Goal: Find specific page/section: Find specific page/section

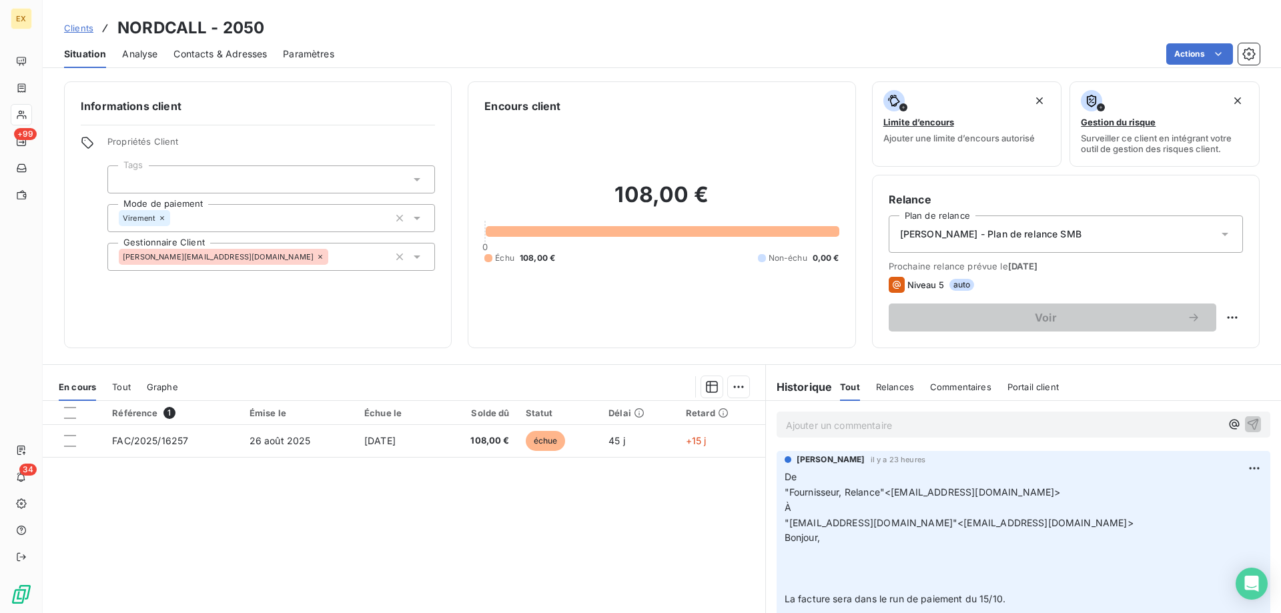
click at [87, 28] on span "Clients" at bounding box center [78, 28] width 29 height 11
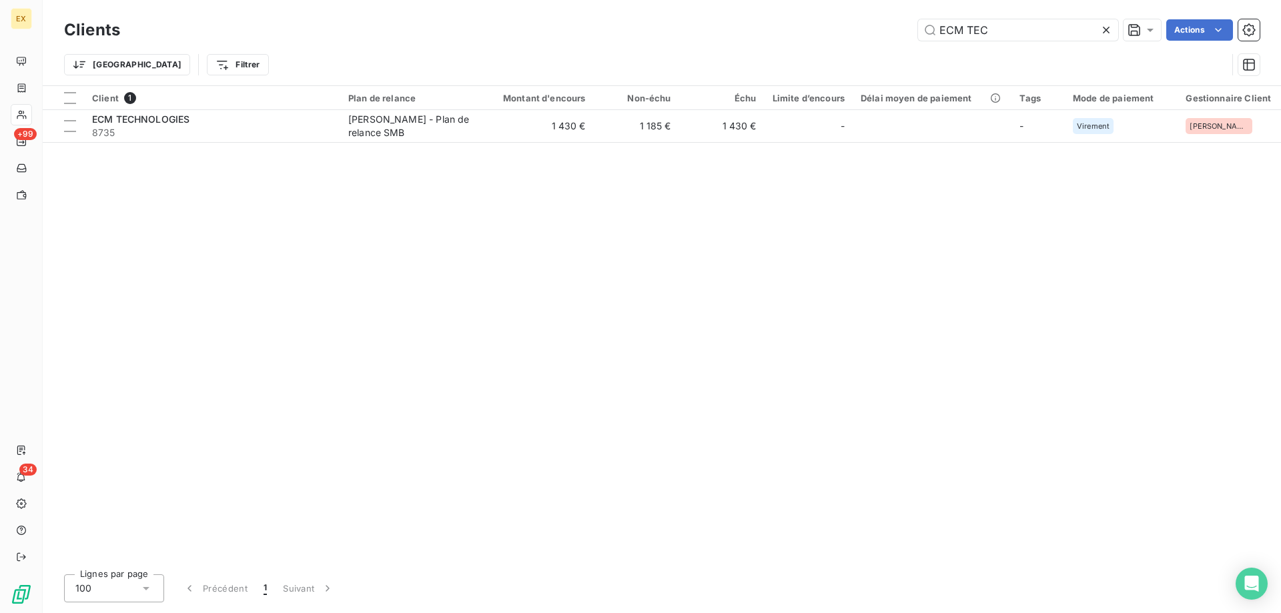
drag, startPoint x: 1035, startPoint y: 19, endPoint x: 901, endPoint y: 31, distance: 134.0
click at [898, 31] on div "Clients ECM TEC Actions" at bounding box center [662, 30] width 1196 height 28
click at [1003, 29] on input "ECM TEC" at bounding box center [1018, 29] width 200 height 21
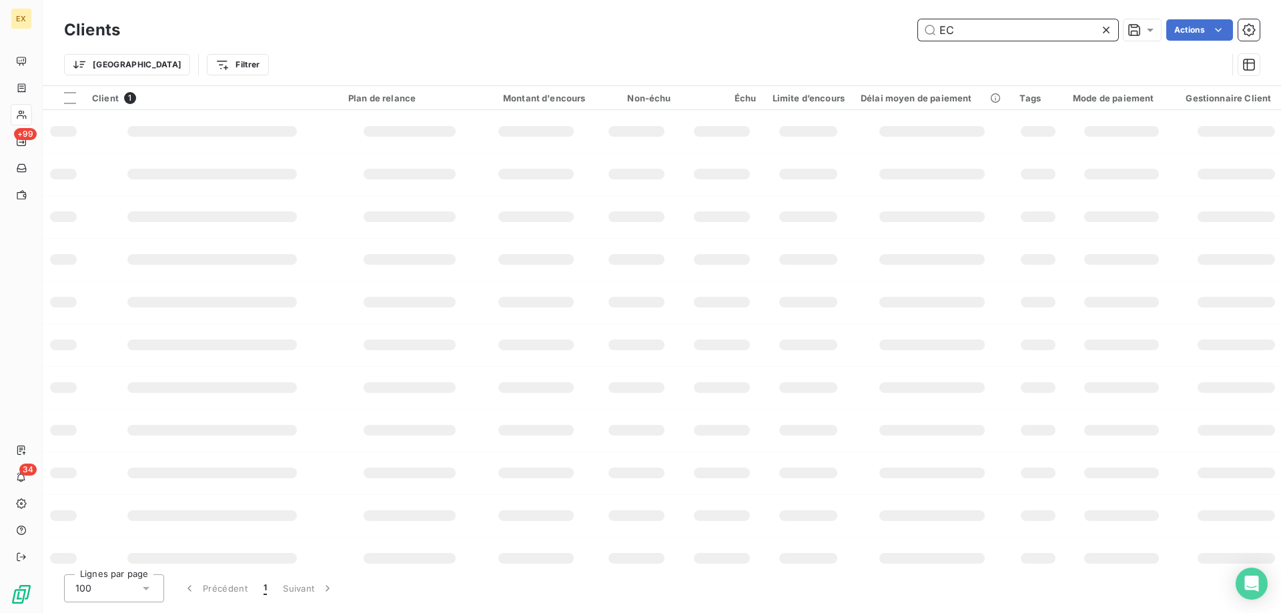
type input "E"
type input "bpi"
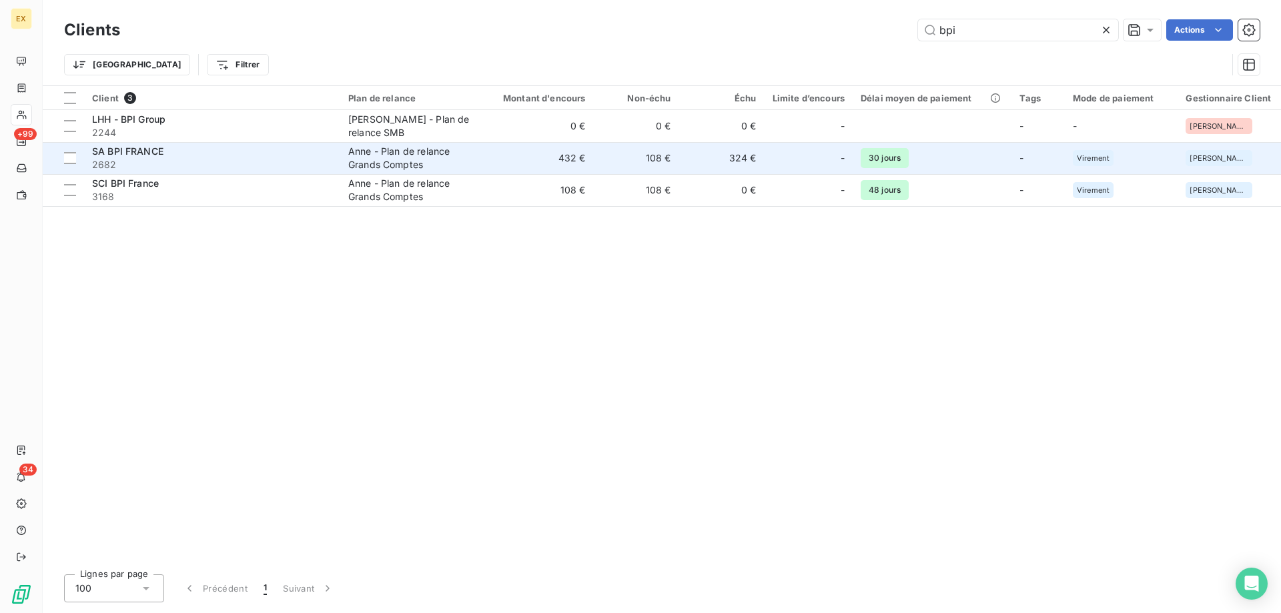
click at [226, 164] on span "2682" at bounding box center [212, 164] width 240 height 13
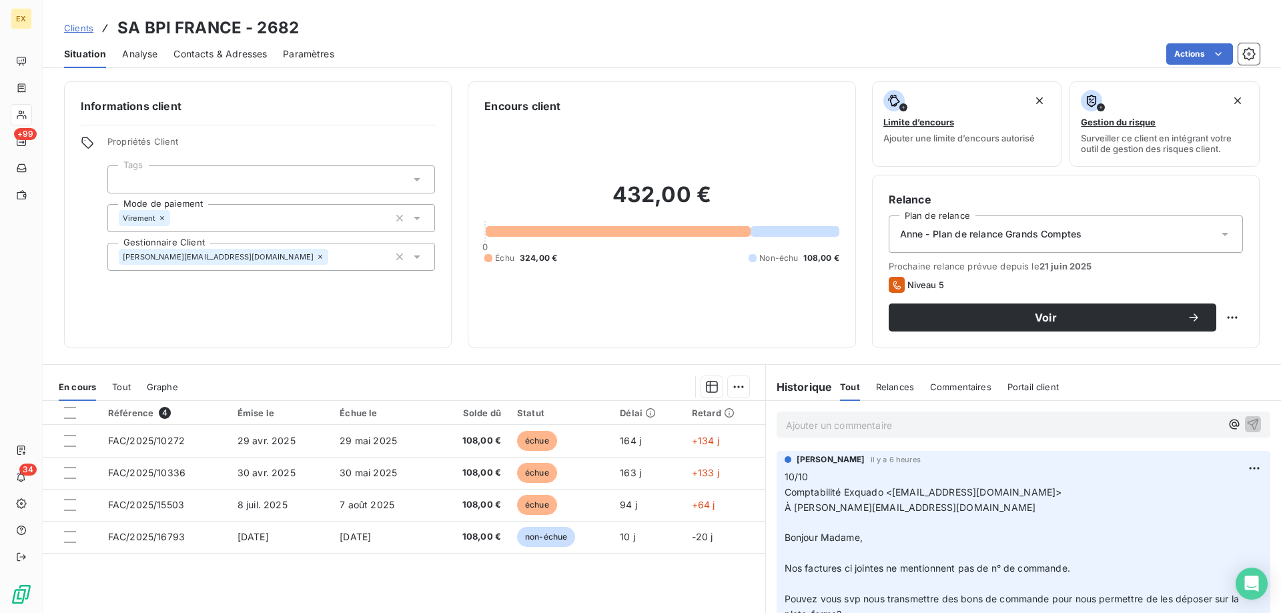
click at [854, 429] on p "Ajouter un commentaire ﻿" at bounding box center [1003, 425] width 435 height 17
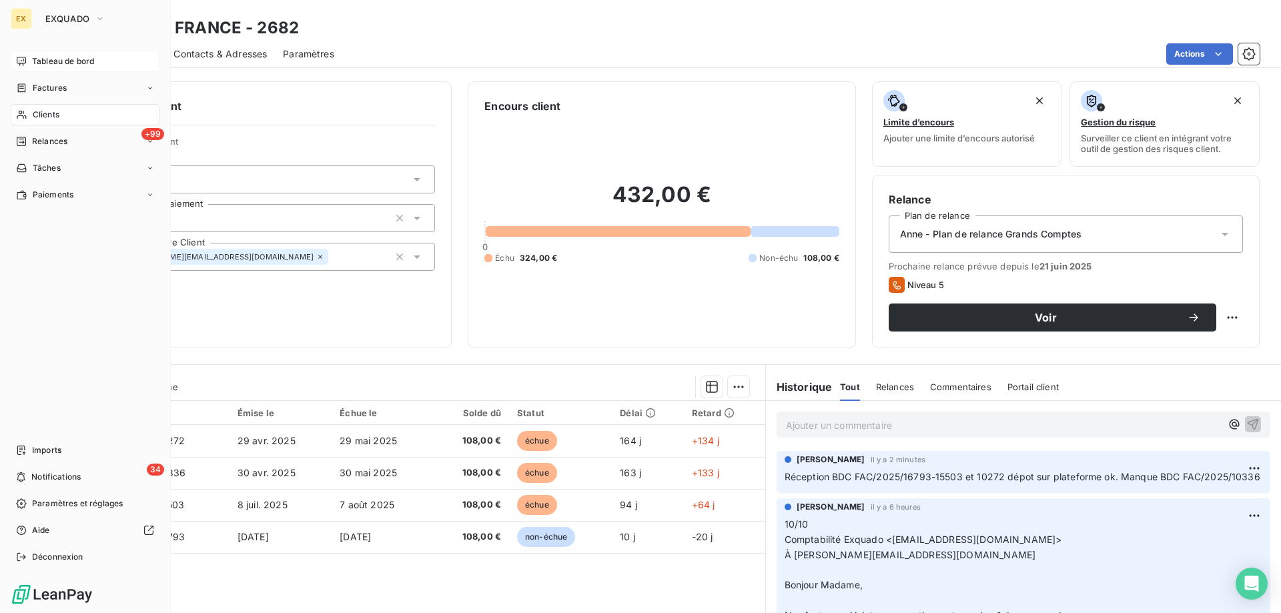
click at [29, 64] on div "Tableau de bord" at bounding box center [85, 61] width 149 height 21
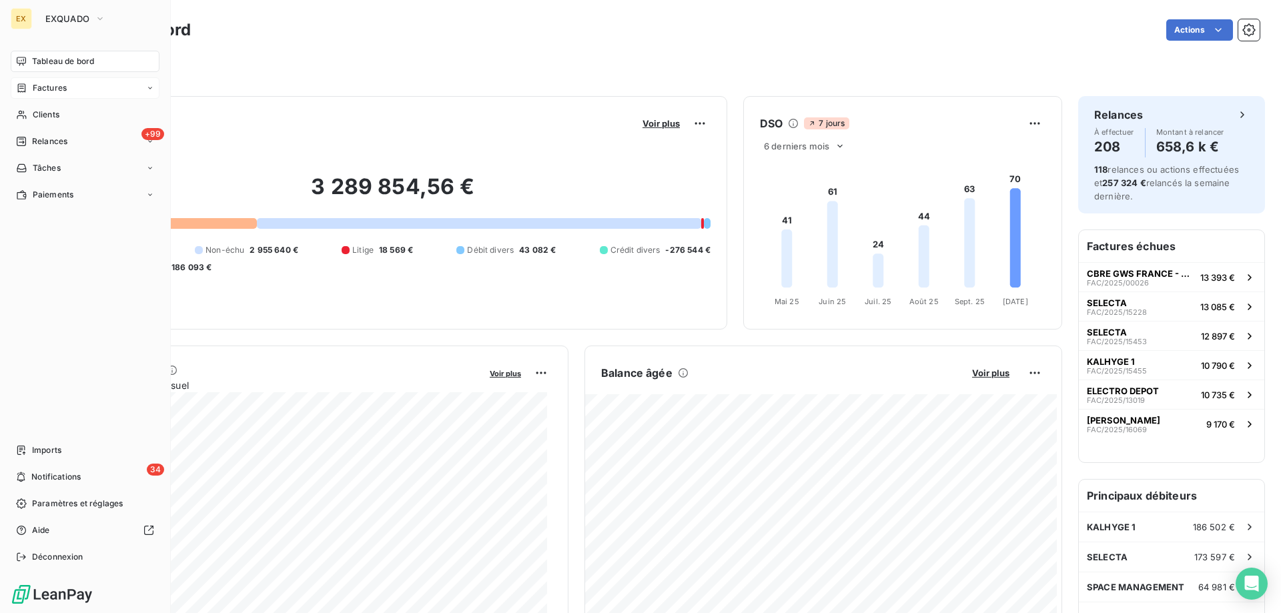
click at [38, 88] on span "Factures" at bounding box center [50, 88] width 34 height 12
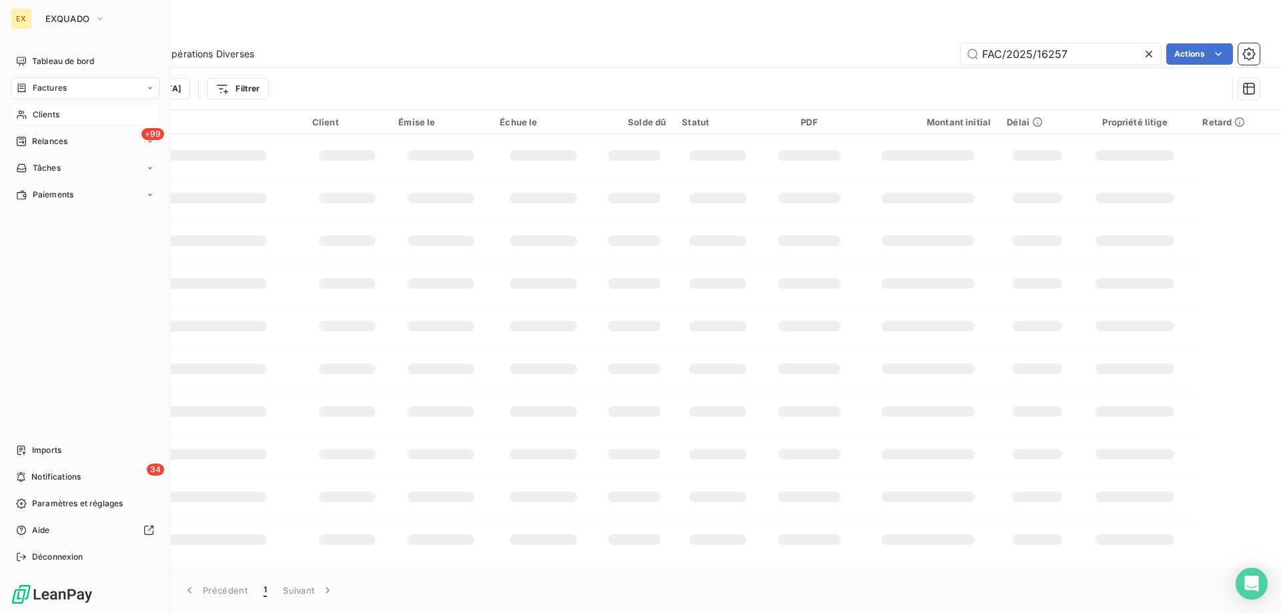
click at [25, 117] on icon at bounding box center [21, 114] width 11 height 11
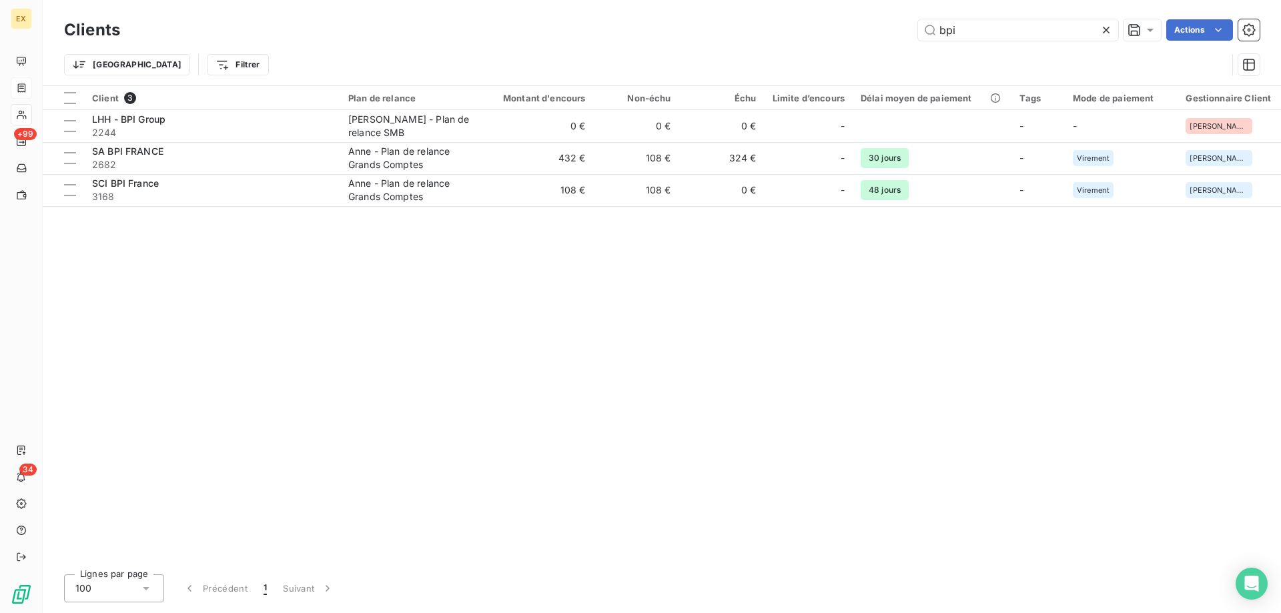
drag, startPoint x: 961, startPoint y: 29, endPoint x: 900, endPoint y: 31, distance: 61.4
click at [900, 31] on div "bpi Actions" at bounding box center [698, 29] width 1124 height 21
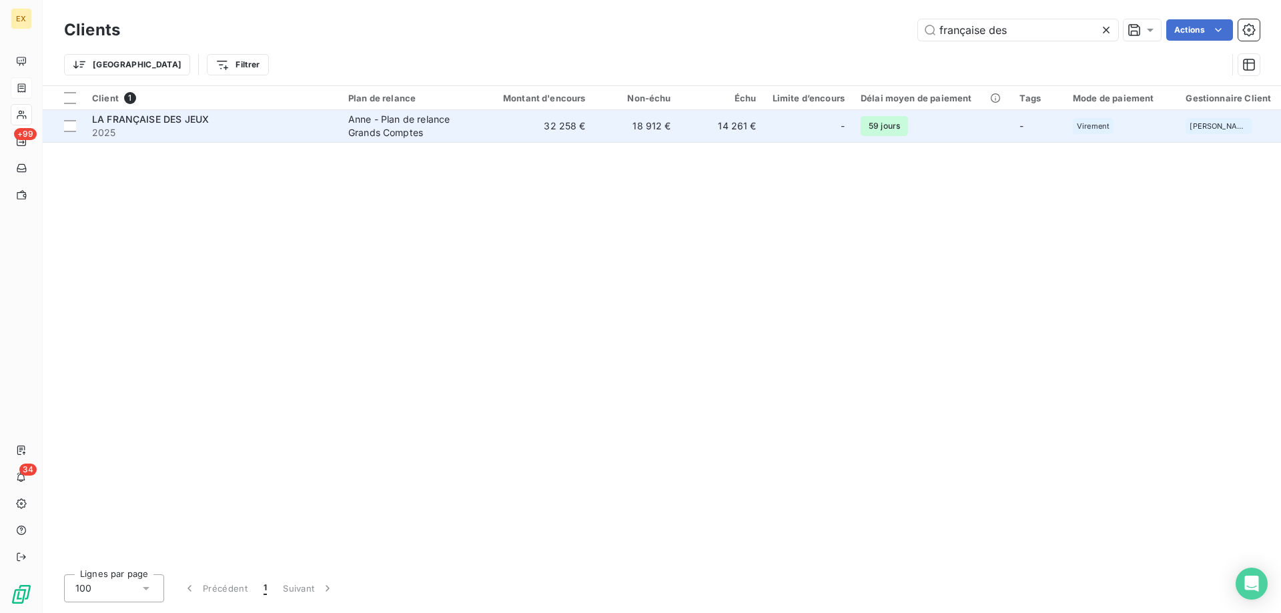
type input "française des"
click at [291, 125] on div "LA FRANÇAISE DES JEUX" at bounding box center [212, 119] width 240 height 13
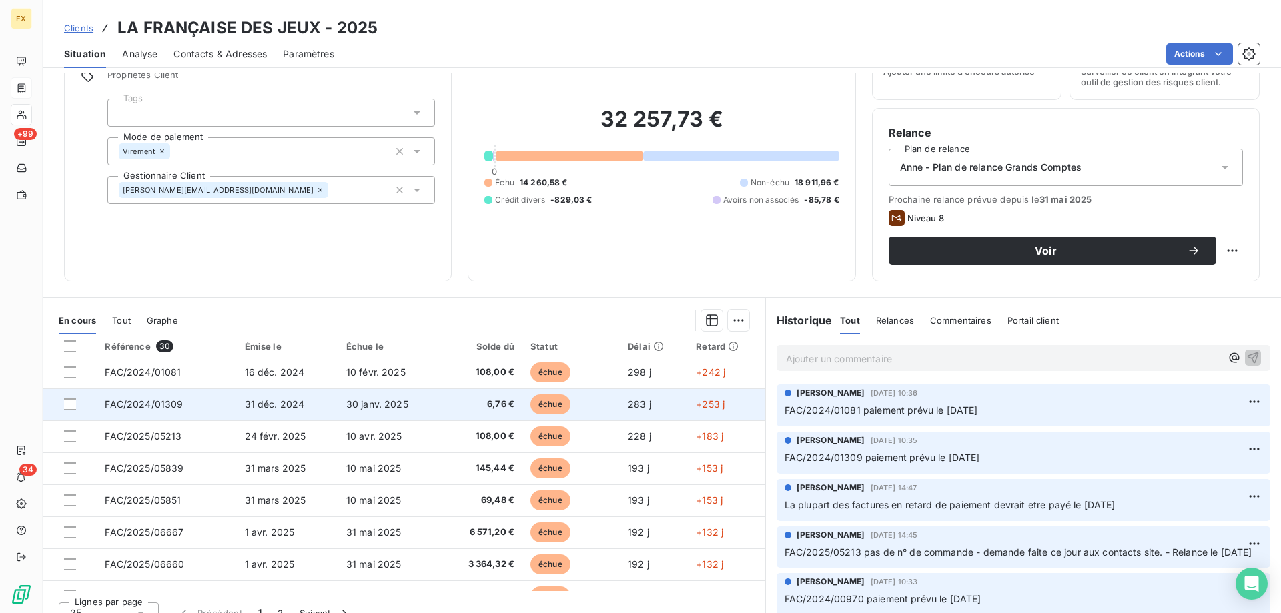
scroll to position [133, 0]
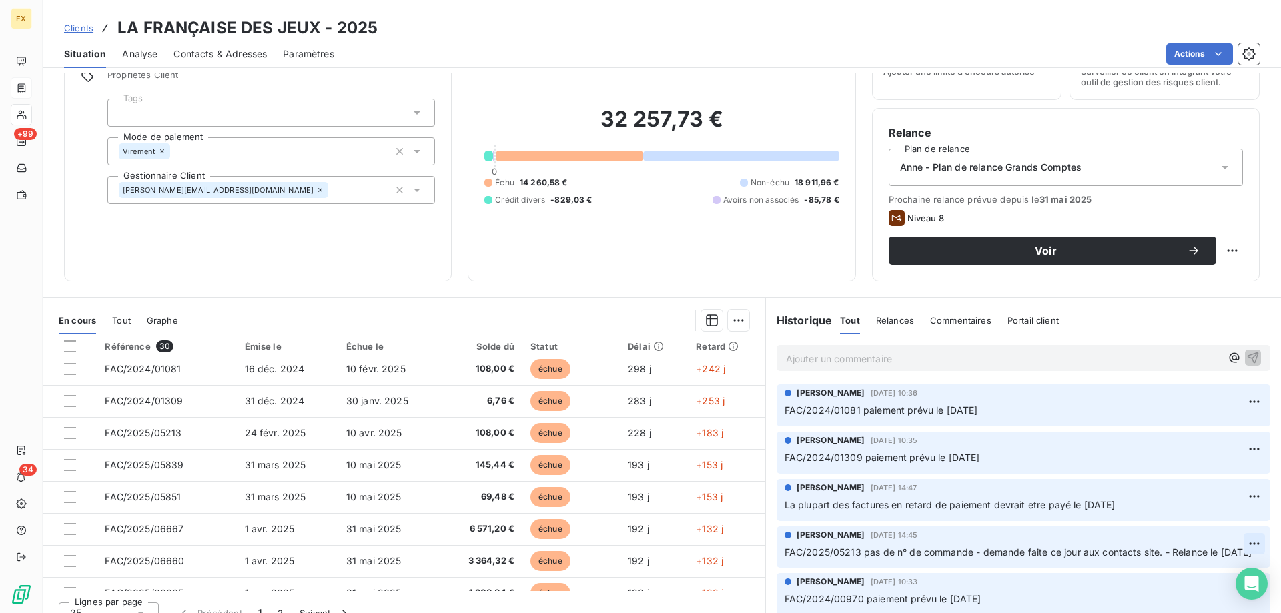
click at [1229, 541] on html "EX +99 34 Clients LA FRANÇAISE DES JEUX - 2025 Situation Analyse Contacts & Adr…" at bounding box center [640, 306] width 1281 height 613
click at [1206, 564] on div "Editer" at bounding box center [1202, 573] width 75 height 21
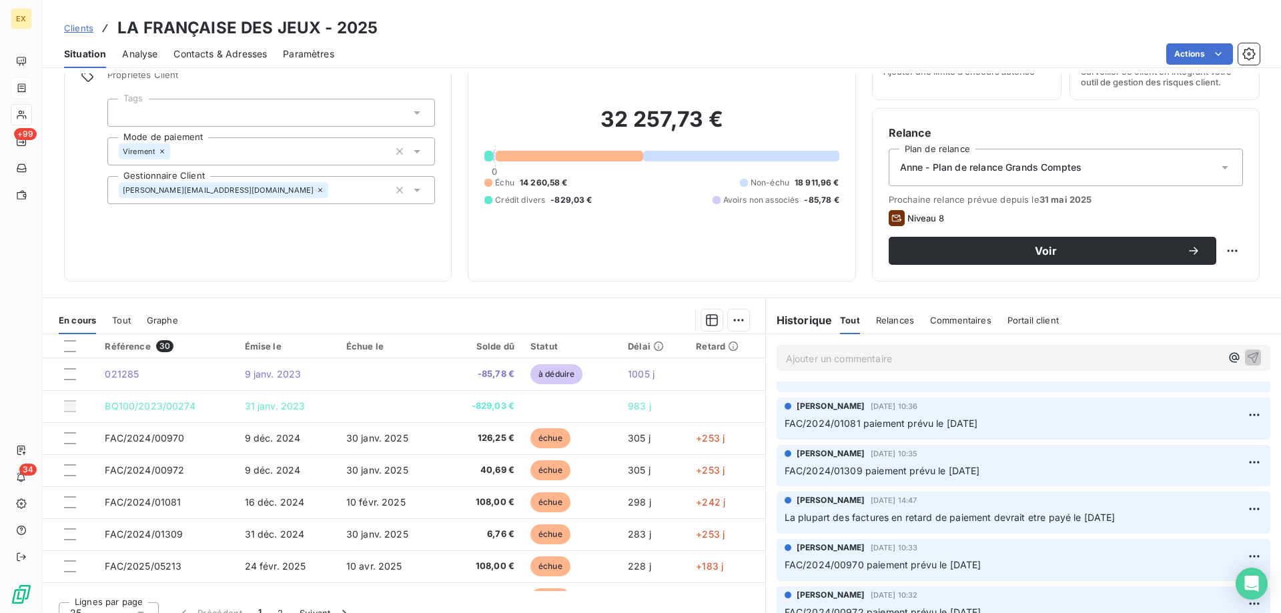
scroll to position [0, 0]
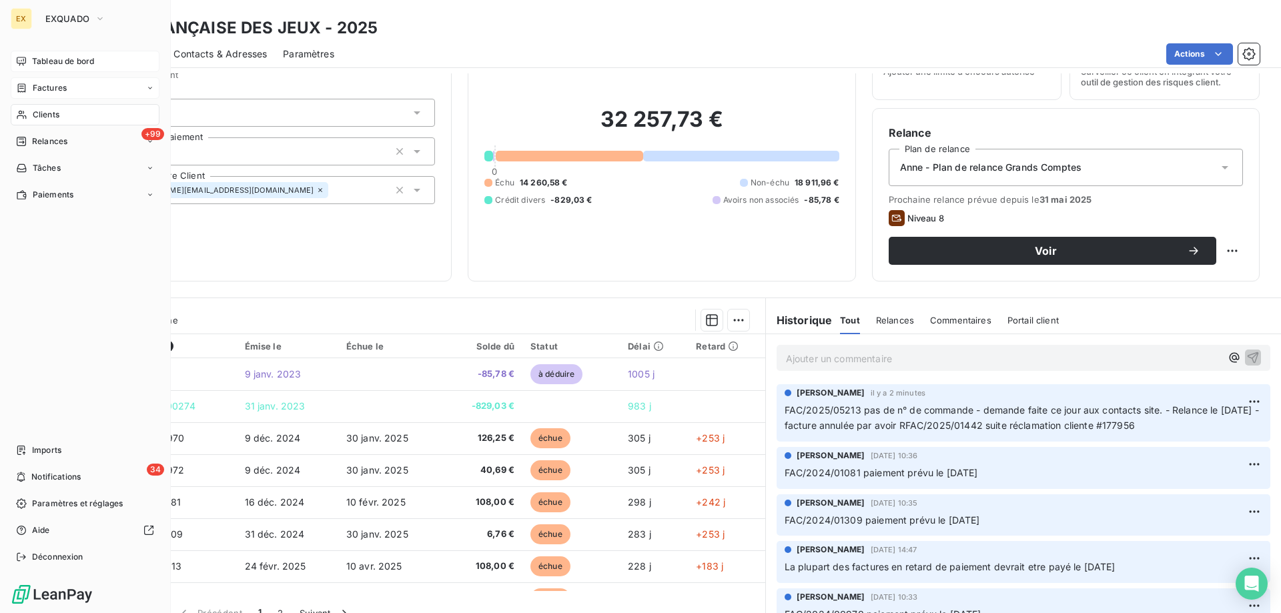
click at [32, 59] on span "Tableau de bord" at bounding box center [63, 61] width 62 height 12
